Goal: Transaction & Acquisition: Purchase product/service

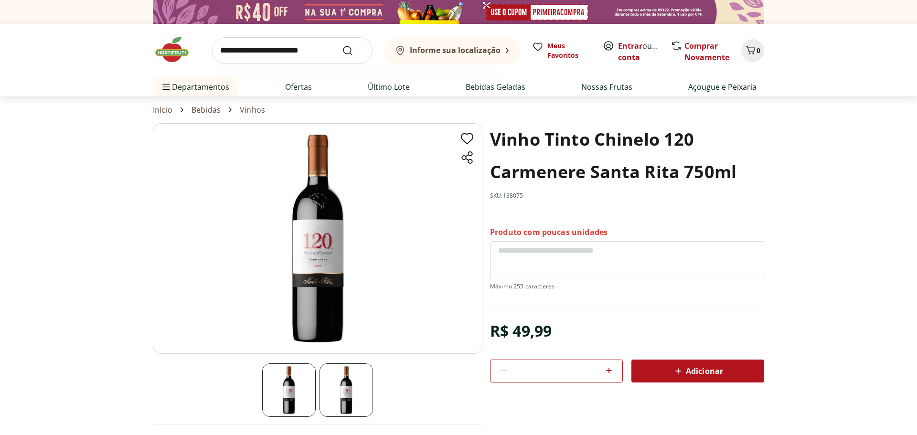
click at [287, 51] on input "search" at bounding box center [292, 50] width 161 height 27
type input "*********"
click at [342, 45] on button "Submit Search" at bounding box center [353, 50] width 23 height 11
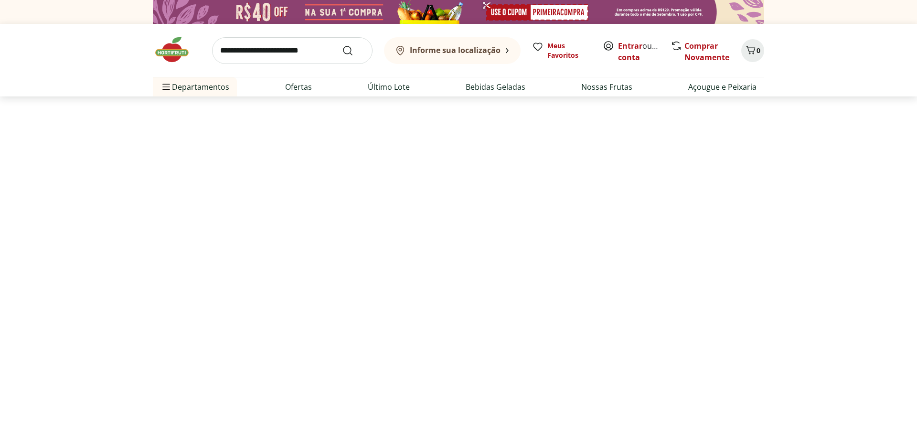
select select "**********"
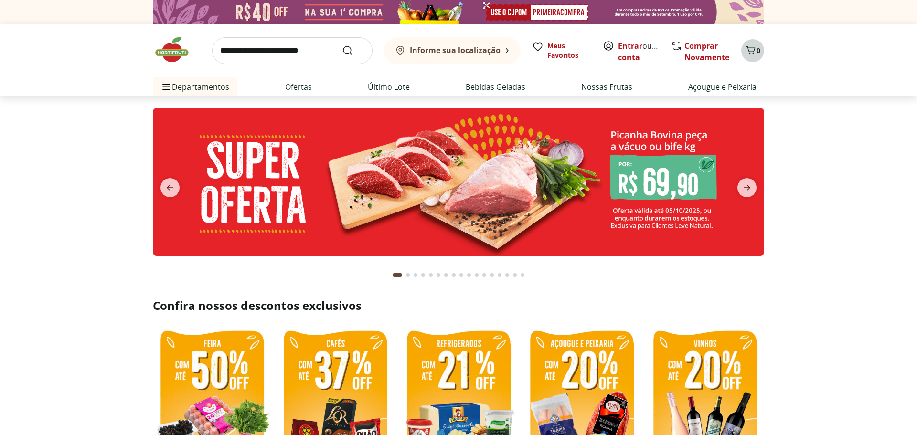
click at [753, 52] on icon "Carrinho" at bounding box center [750, 49] width 11 height 11
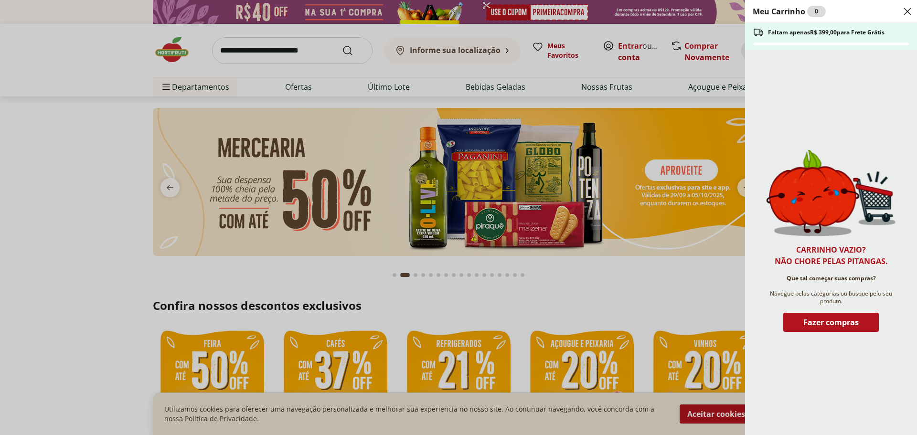
click at [260, 44] on div "Meu Carrinho 0 Faltam apenas R$ 399,00 para Frete Grátis Carrinho vazio? Não ch…" at bounding box center [458, 217] width 917 height 435
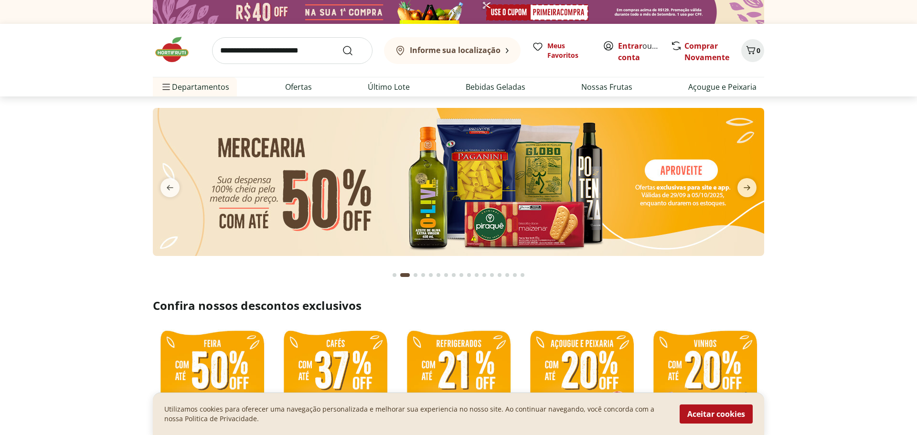
click at [264, 50] on input "search" at bounding box center [292, 50] width 161 height 27
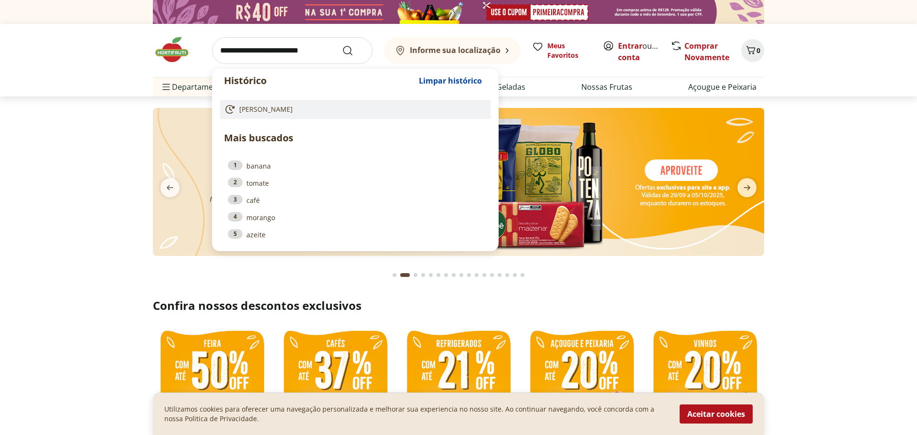
click at [256, 111] on span "[PERSON_NAME]" at bounding box center [266, 110] width 54 height 10
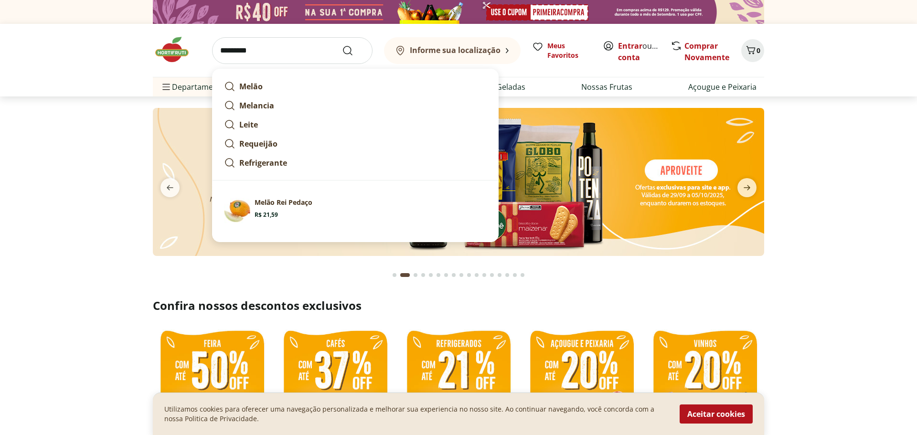
click at [274, 54] on input "*********" at bounding box center [292, 50] width 161 height 27
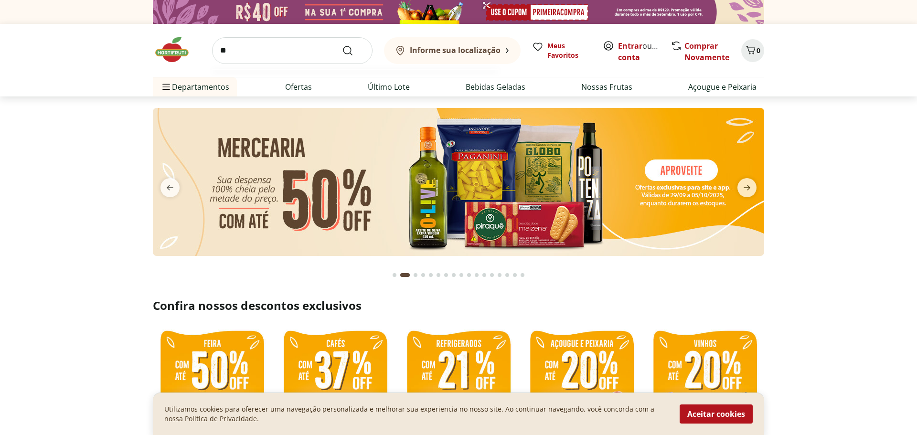
type input "*"
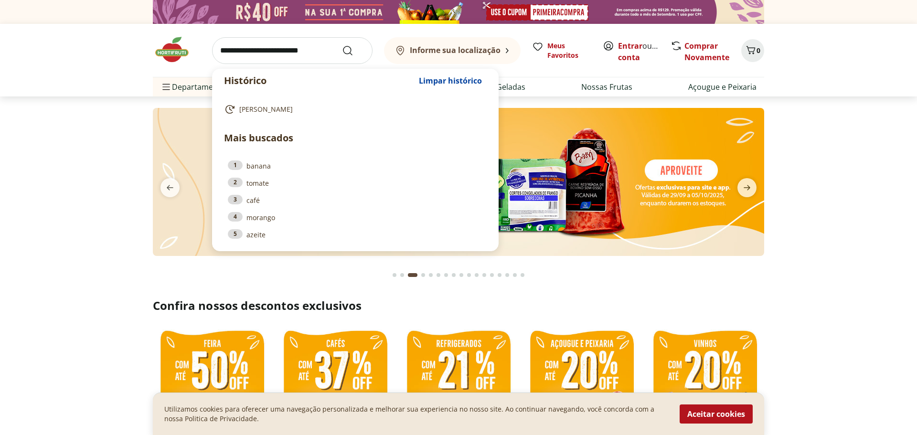
click at [130, 138] on section at bounding box center [458, 192] width 917 height 190
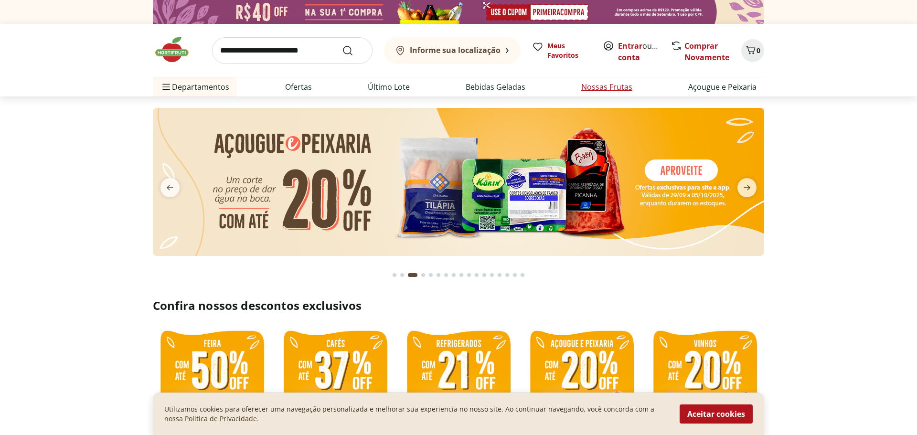
drag, startPoint x: 602, startPoint y: 71, endPoint x: 602, endPoint y: 80, distance: 9.1
click at [602, 73] on div "Informe sua localização Meus Favoritos Entrar ou Criar conta Comprar Novamente 0" at bounding box center [459, 50] width 612 height 53
click at [600, 88] on link "Nossas Frutas" at bounding box center [606, 86] width 51 height 11
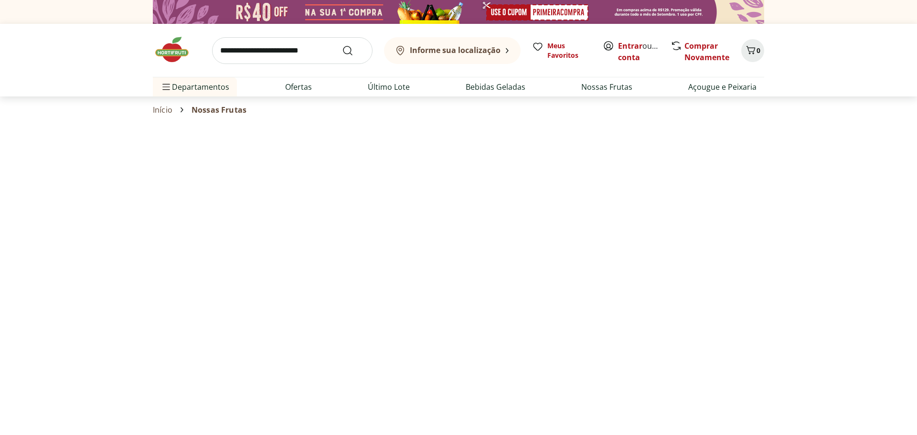
select select "**********"
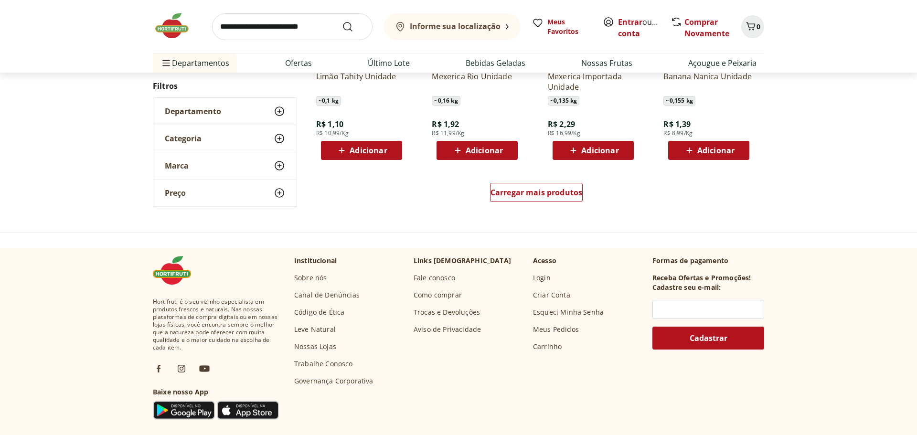
scroll to position [657, 0]
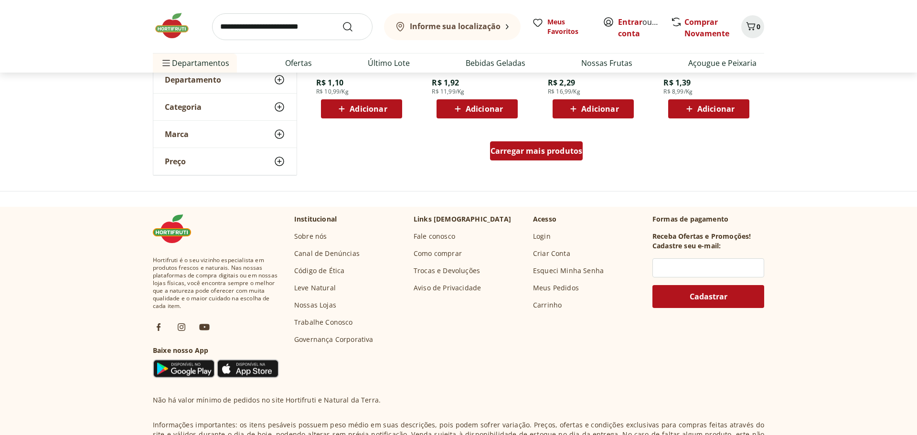
click at [527, 150] on span "Carregar mais produtos" at bounding box center [537, 151] width 92 height 8
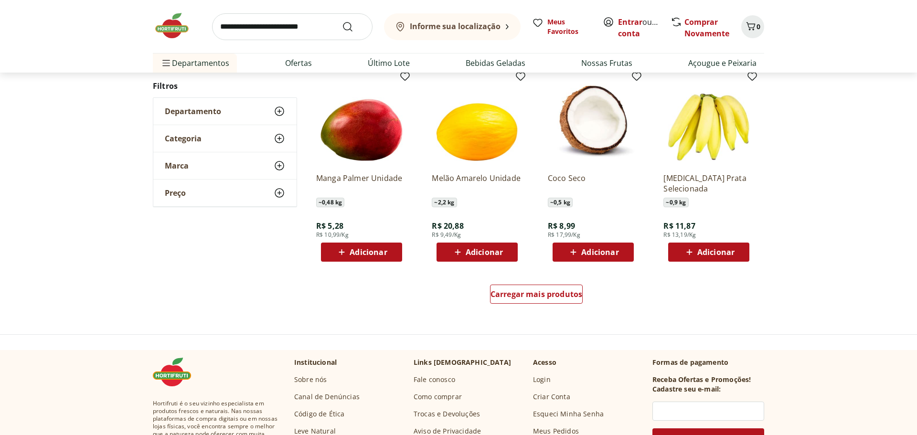
scroll to position [1273, 0]
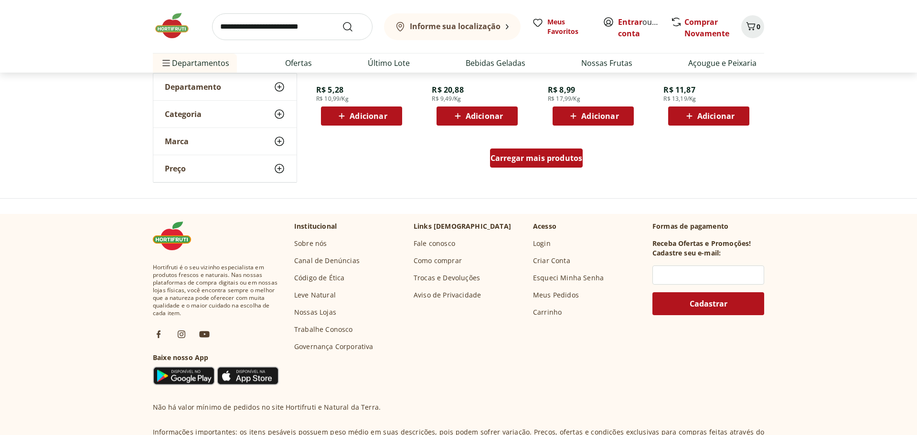
click at [538, 156] on span "Carregar mais produtos" at bounding box center [537, 158] width 92 height 8
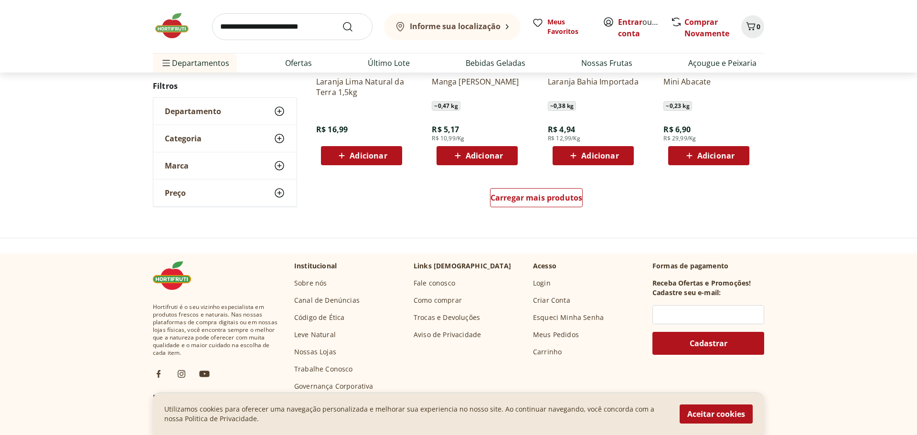
scroll to position [1951, 0]
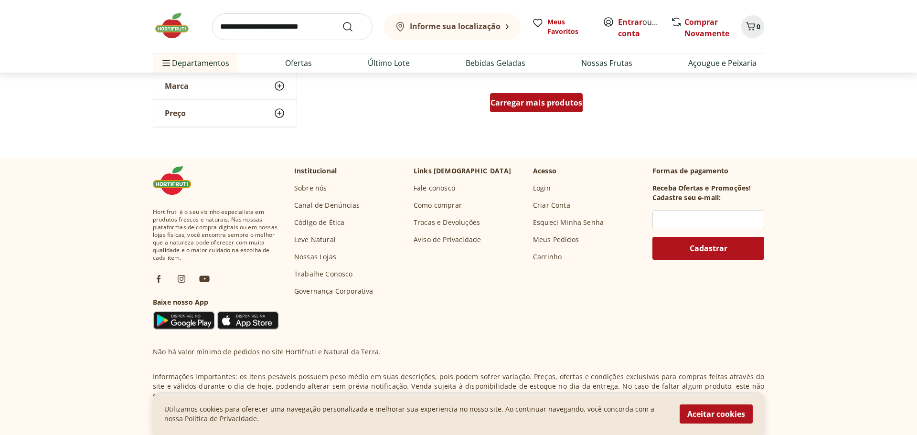
click at [537, 103] on span "Carregar mais produtos" at bounding box center [537, 103] width 92 height 8
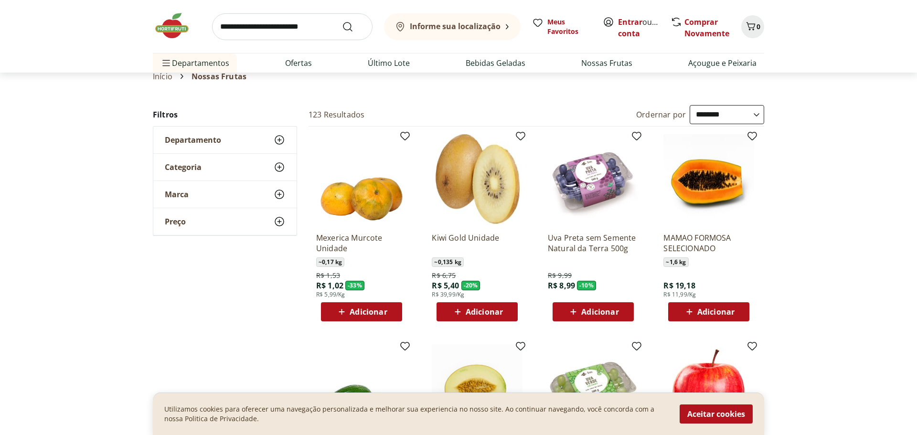
scroll to position [0, 0]
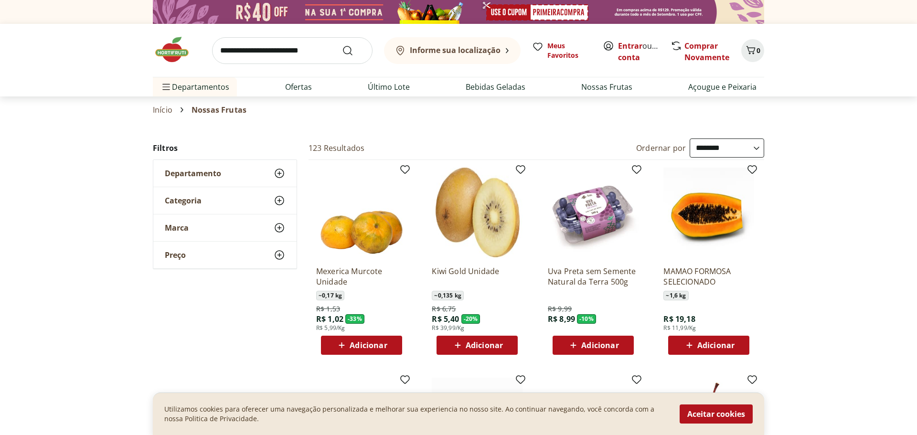
click at [172, 47] on img at bounding box center [177, 49] width 48 height 29
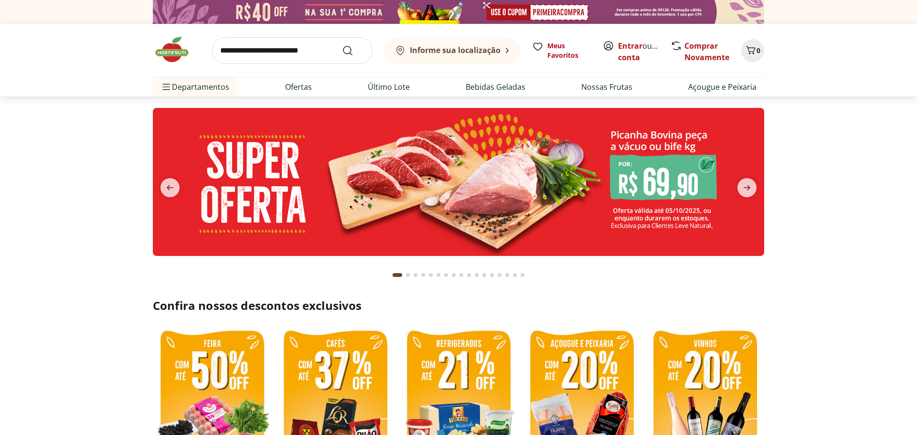
click at [172, 47] on img at bounding box center [177, 49] width 48 height 29
click at [176, 51] on img at bounding box center [177, 49] width 48 height 29
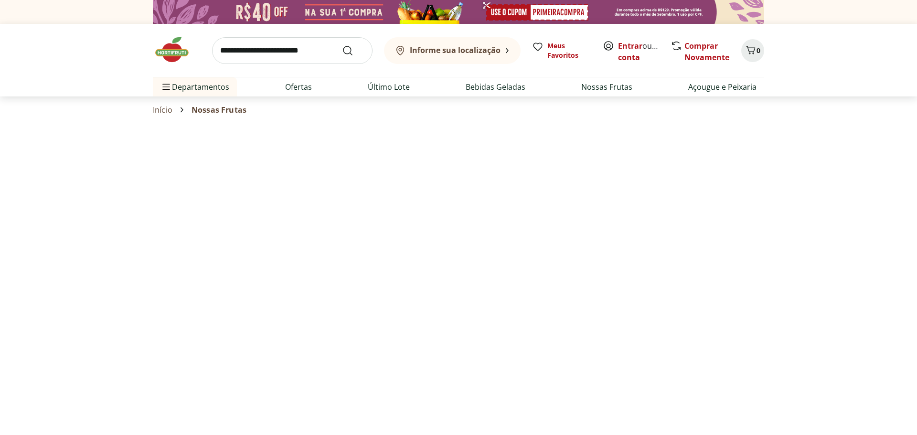
select select "**********"
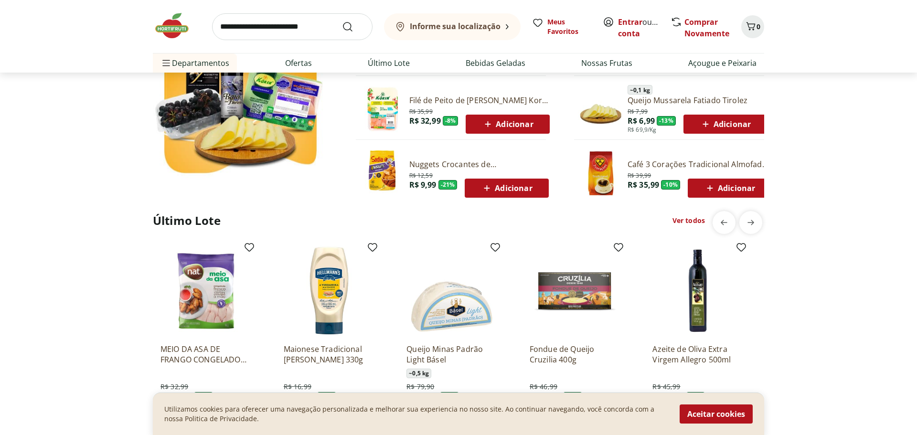
scroll to position [710, 0]
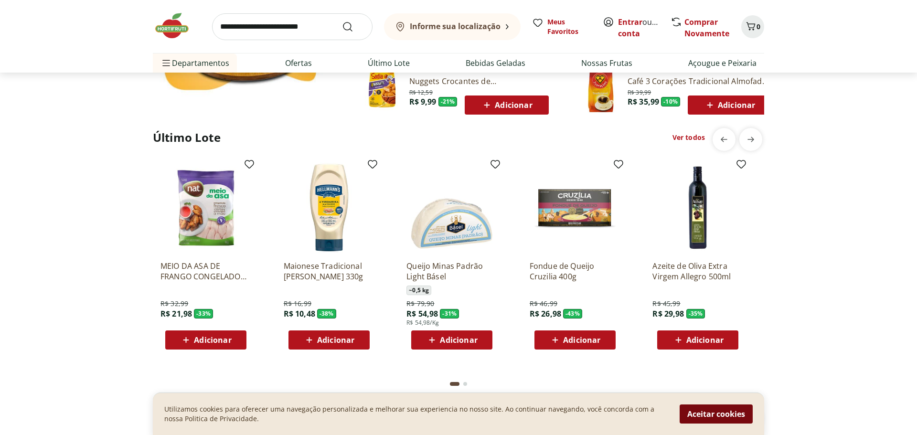
click at [700, 410] on button "Aceitar cookies" at bounding box center [716, 414] width 73 height 19
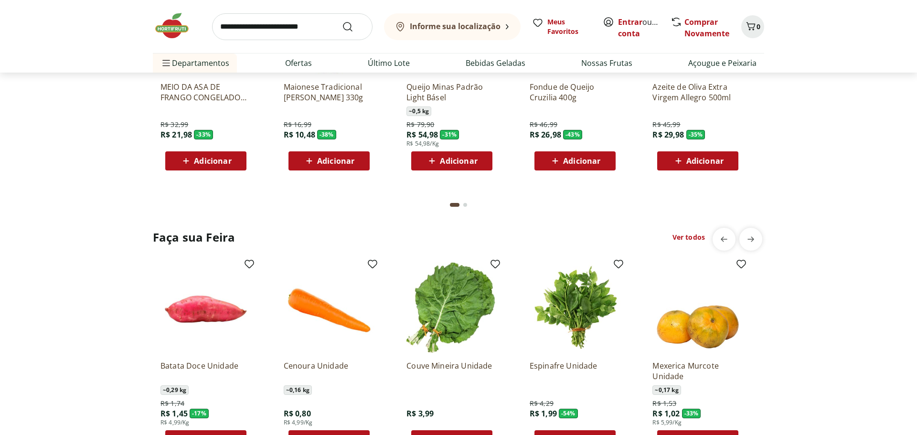
scroll to position [857, 0]
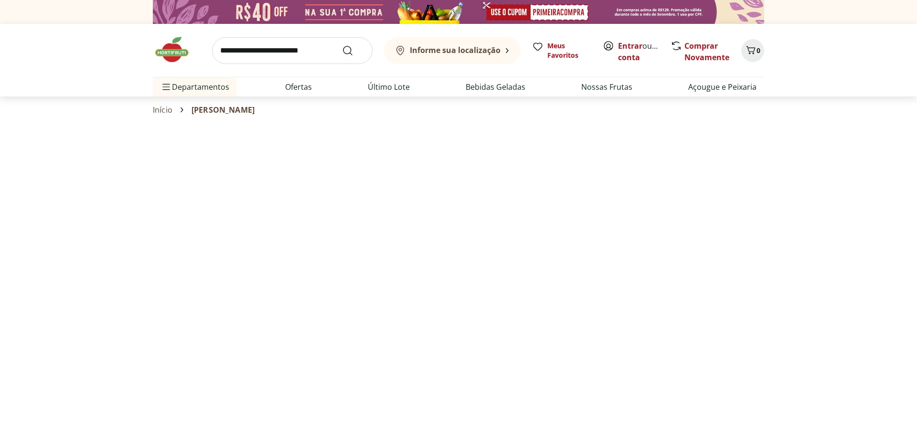
select select "**********"
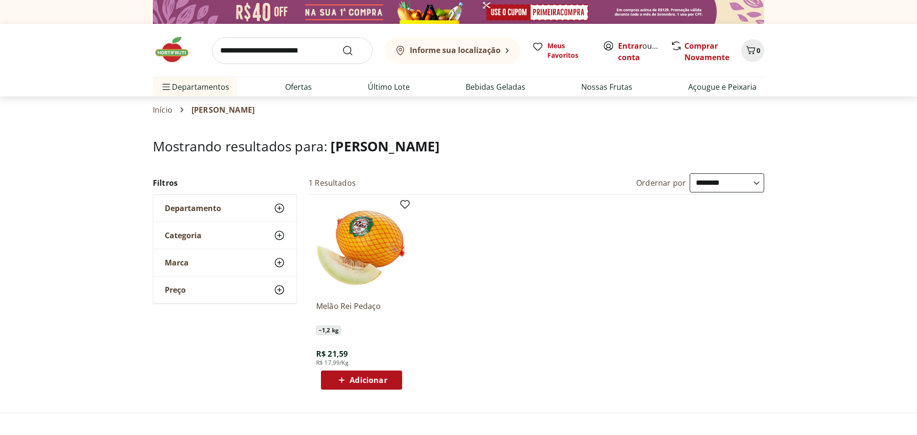
select select "**********"
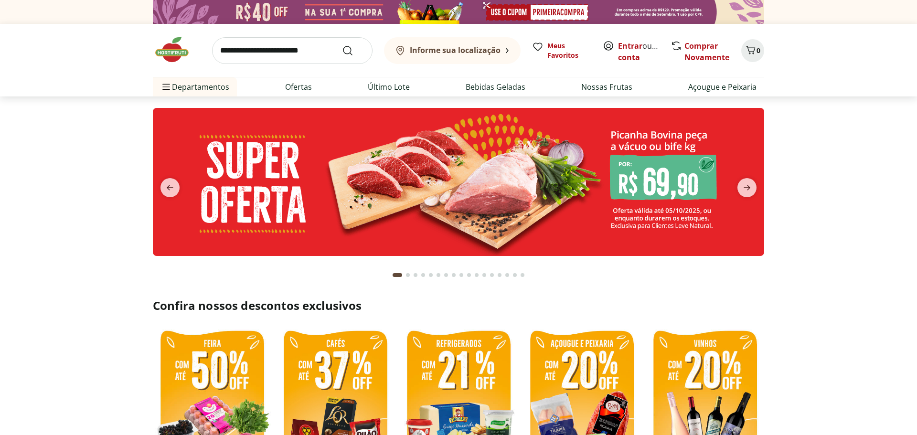
click at [177, 52] on img at bounding box center [177, 49] width 48 height 29
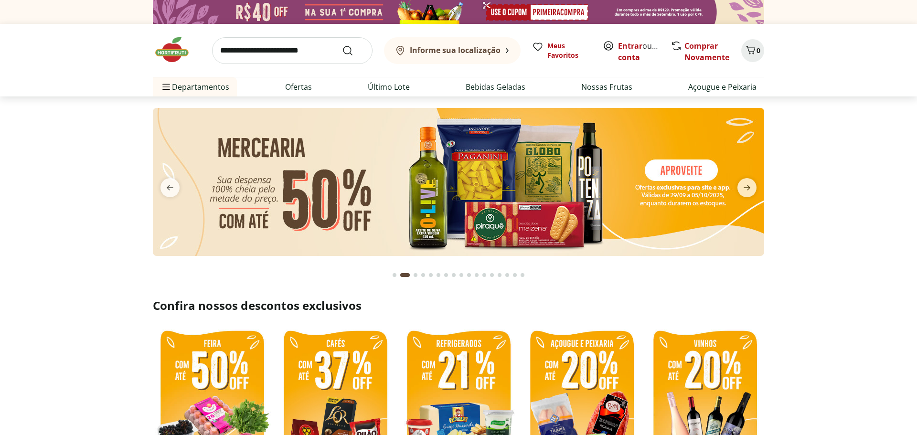
click at [468, 52] on b "Informe sua localização" at bounding box center [455, 50] width 91 height 11
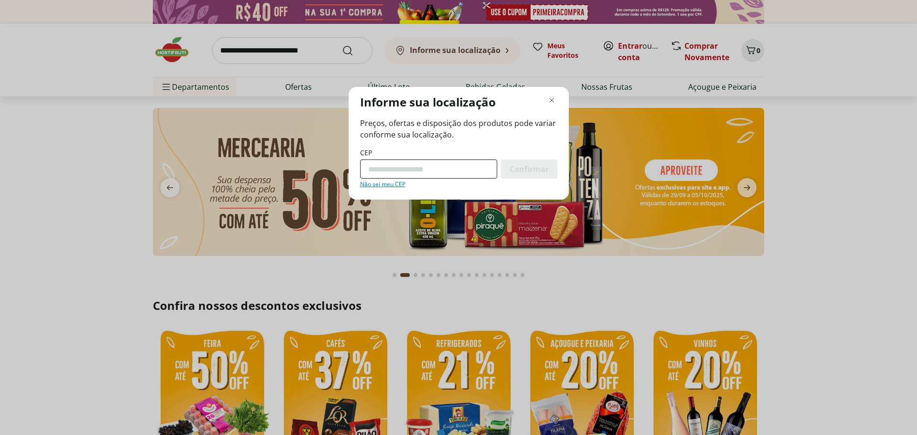
click at [422, 164] on input "CEP" at bounding box center [428, 169] width 137 height 19
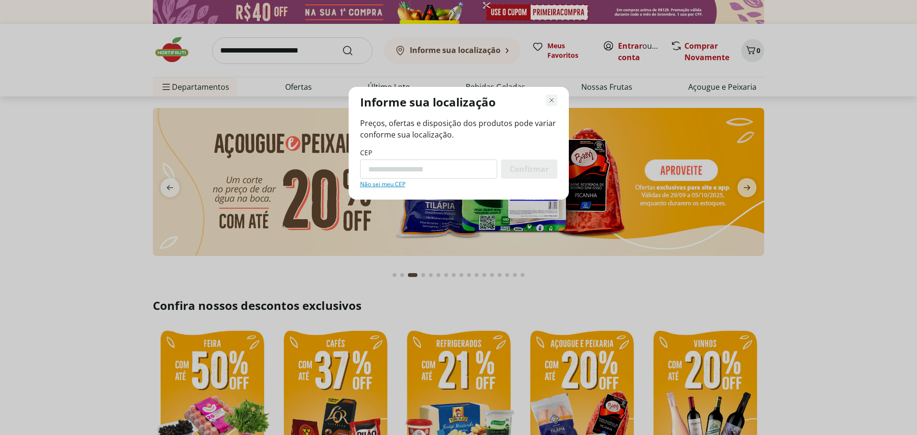
click at [550, 98] on icon "Fechar modal de regionalização" at bounding box center [551, 100] width 11 height 11
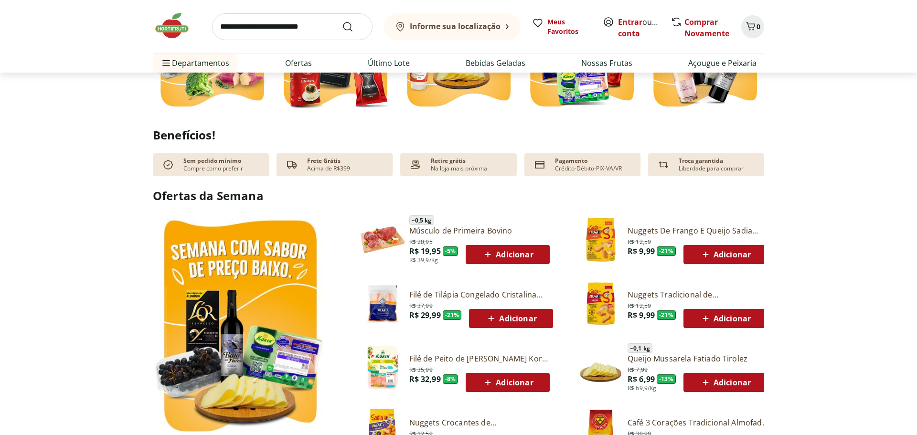
scroll to position [198, 0]
